Goal: Information Seeking & Learning: Learn about a topic

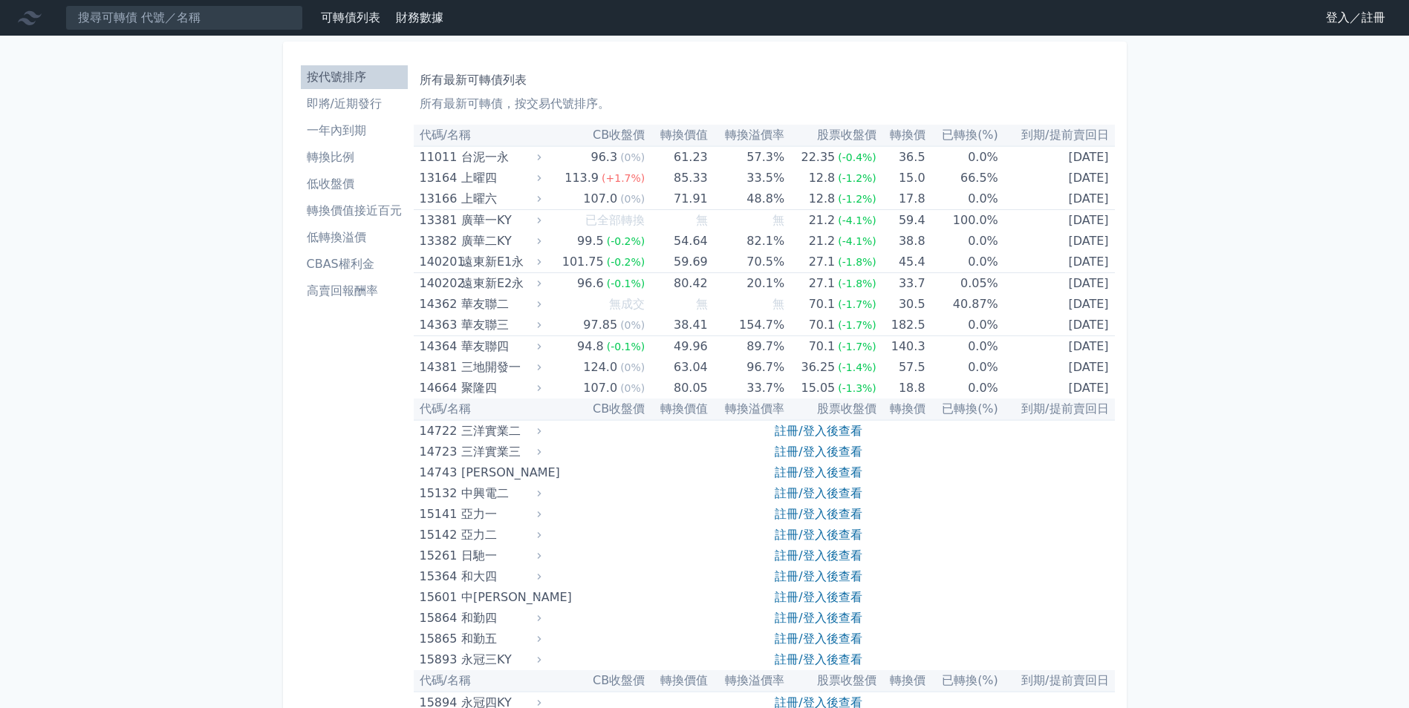
click at [362, 216] on li "轉換價值接近百元" at bounding box center [354, 211] width 107 height 18
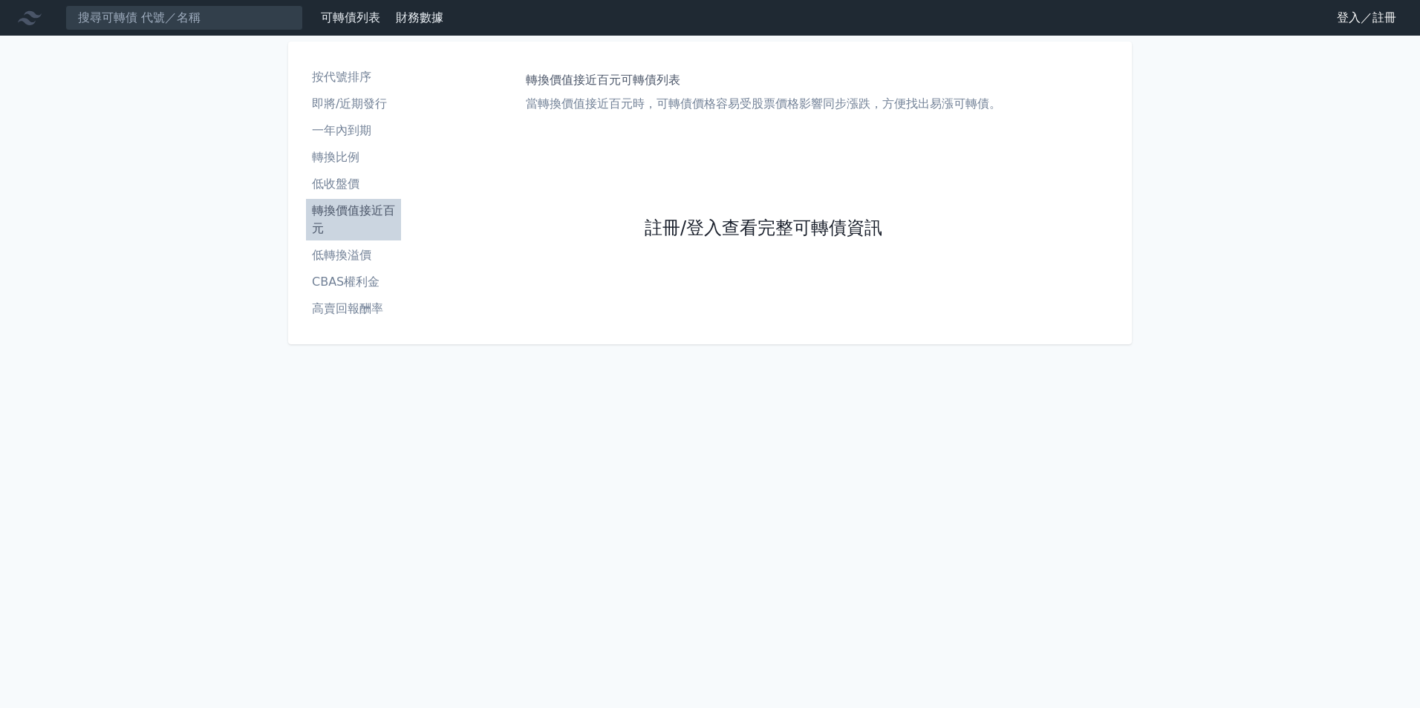
click at [703, 230] on link "註冊/登入查看完整可轉債資訊" at bounding box center [763, 229] width 238 height 24
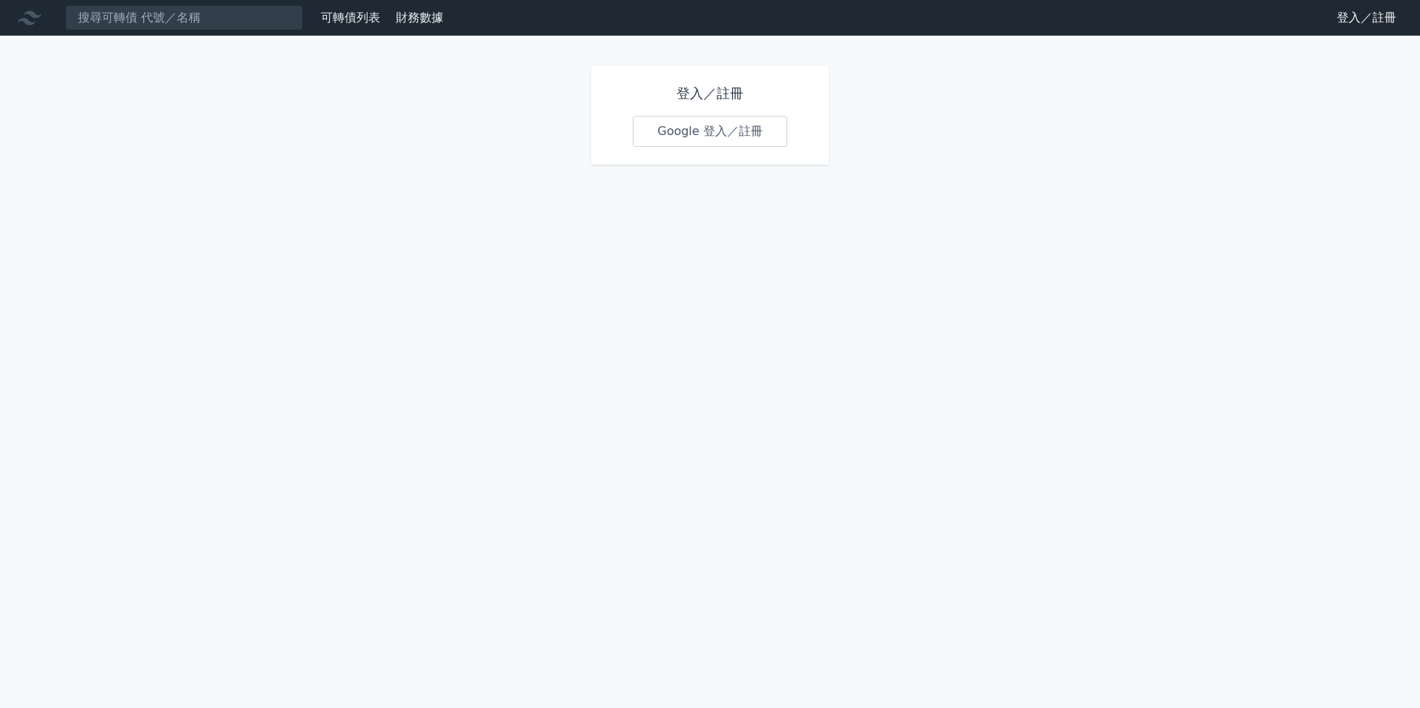
drag, startPoint x: 707, startPoint y: 134, endPoint x: 708, endPoint y: 144, distance: 10.4
click at [706, 134] on link "Google 登入／註冊" at bounding box center [710, 131] width 154 height 31
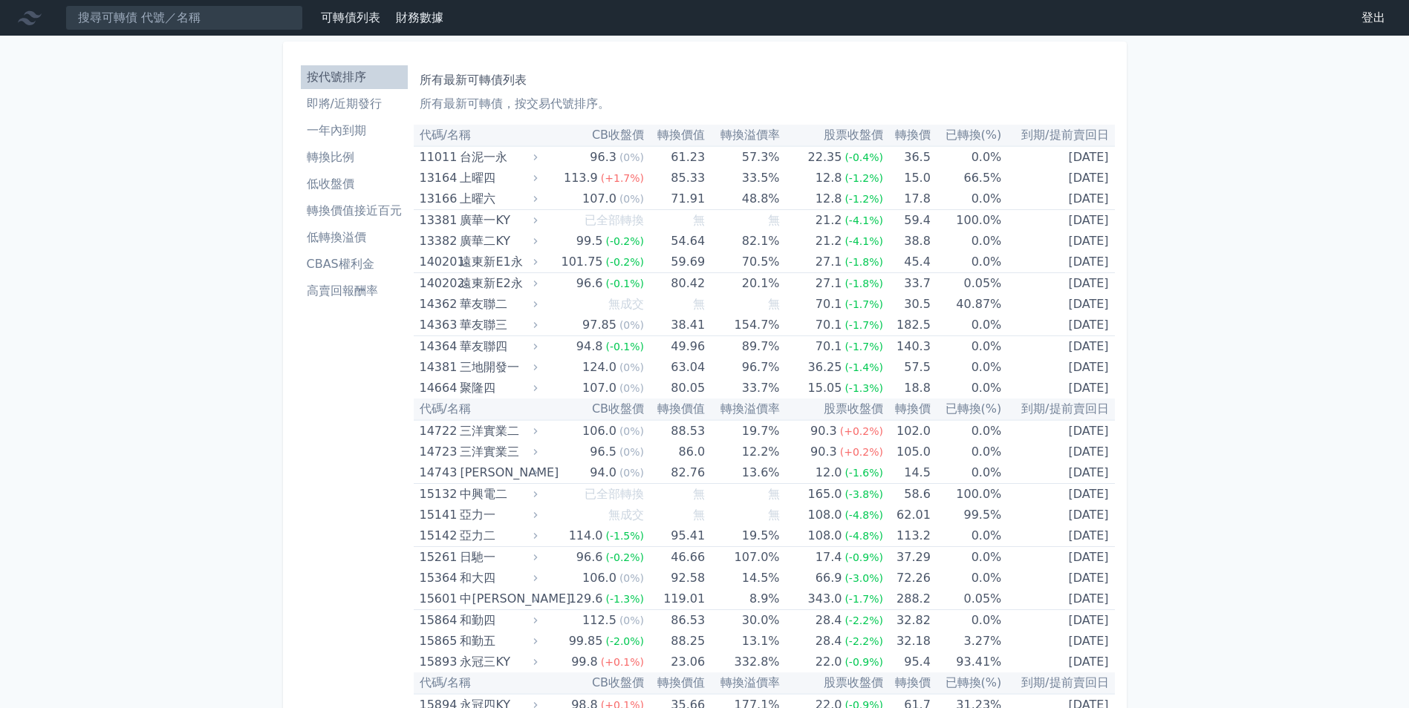
click at [342, 212] on li "轉換價值接近百元" at bounding box center [354, 211] width 107 height 18
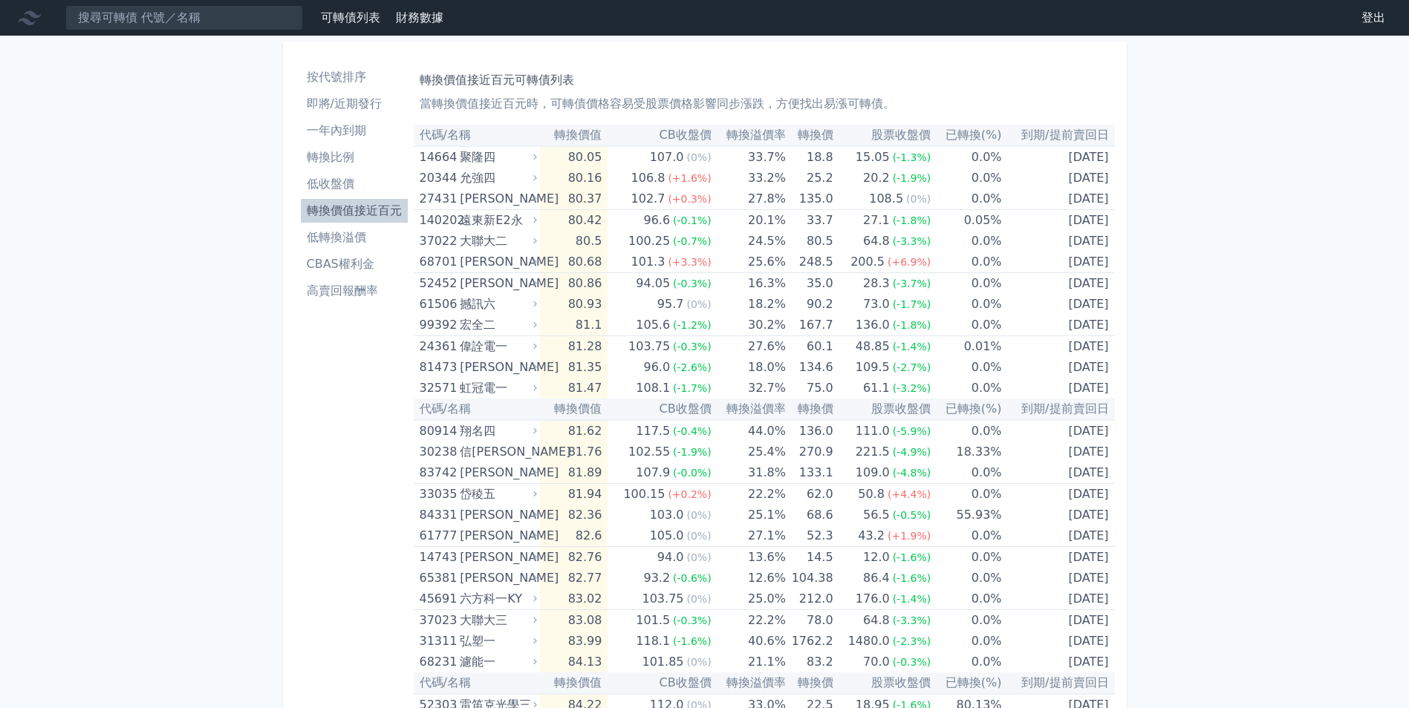
scroll to position [2855, 0]
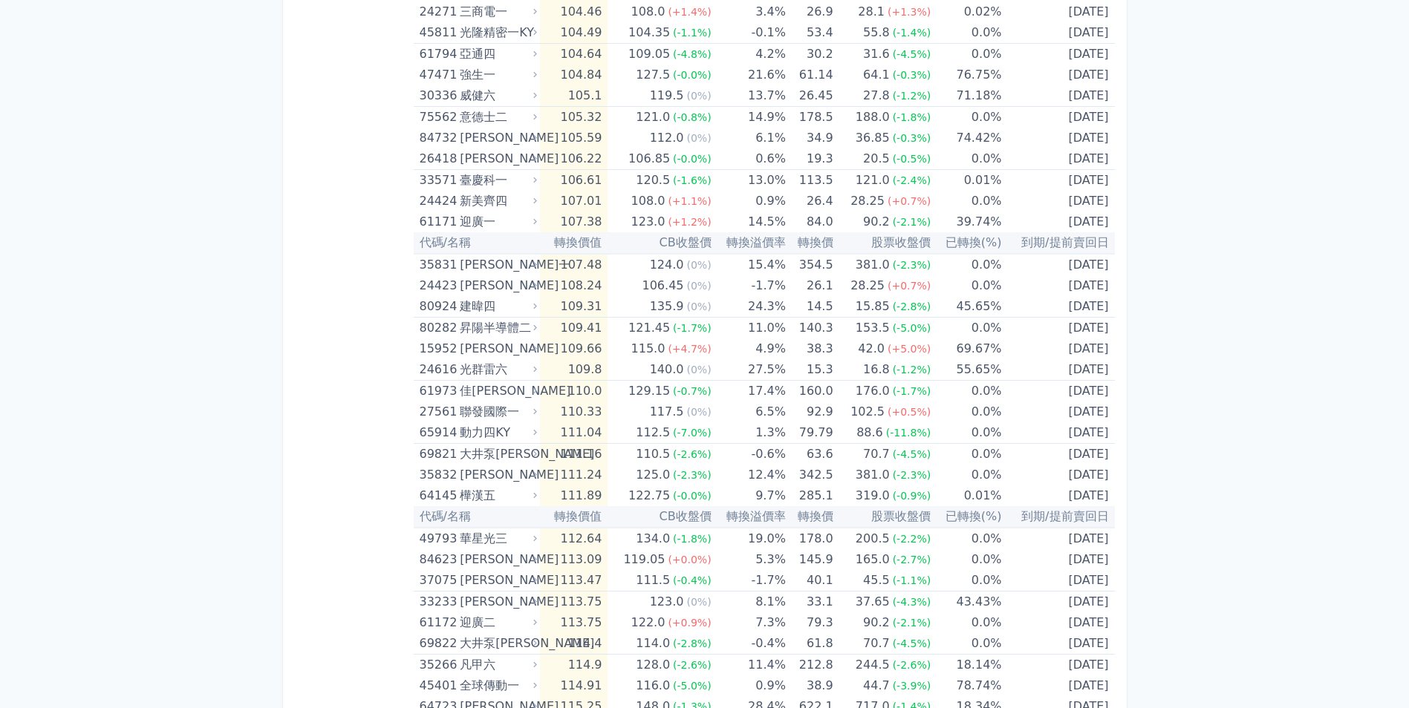
scroll to position [2409, 0]
